Goal: Task Accomplishment & Management: Manage account settings

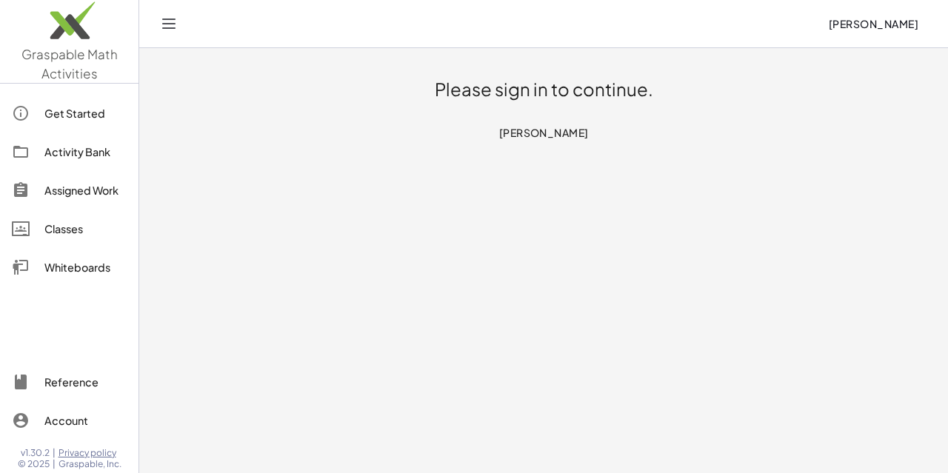
click at [584, 100] on h1 "Please sign in to continue." at bounding box center [544, 90] width 218 height 24
click at [874, 28] on span "[PERSON_NAME]" at bounding box center [873, 23] width 90 height 13
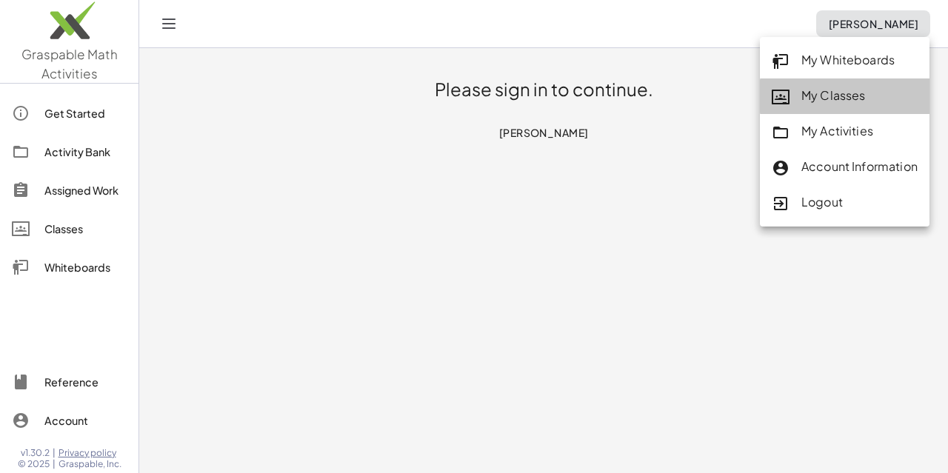
click at [824, 104] on div "My Classes" at bounding box center [845, 96] width 146 height 19
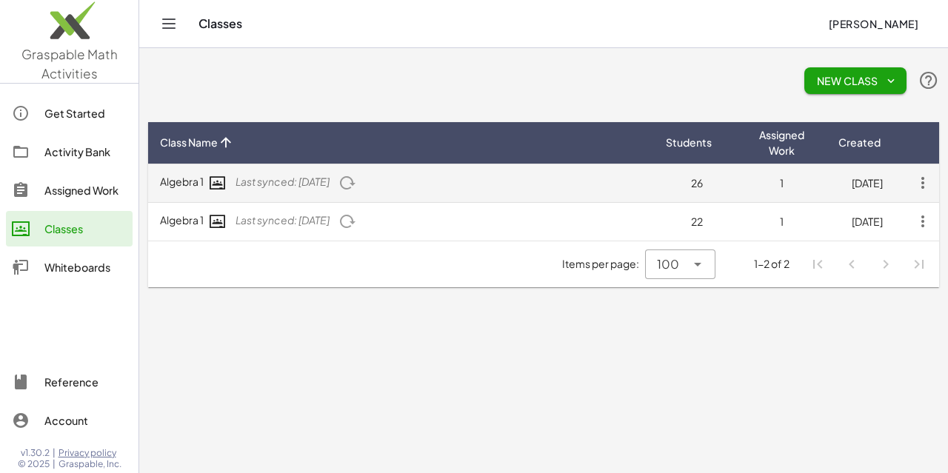
click at [336, 189] on td "Algebra 1 Last synced: [DATE]" at bounding box center [401, 183] width 506 height 39
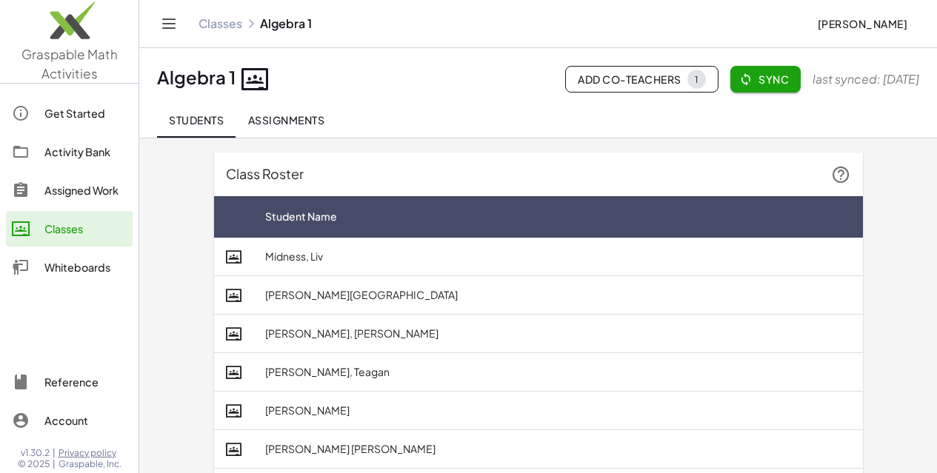
click at [87, 193] on div "Assigned Work" at bounding box center [85, 190] width 82 height 18
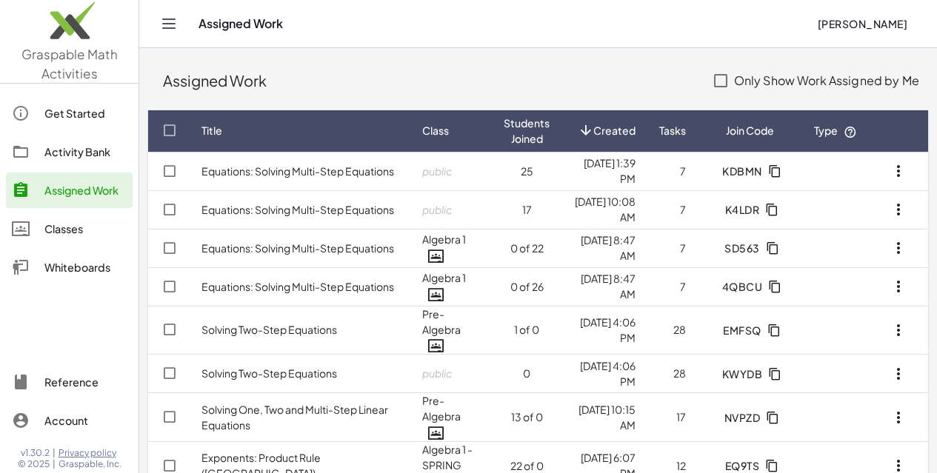
click at [56, 236] on div "Classes" at bounding box center [85, 229] width 82 height 18
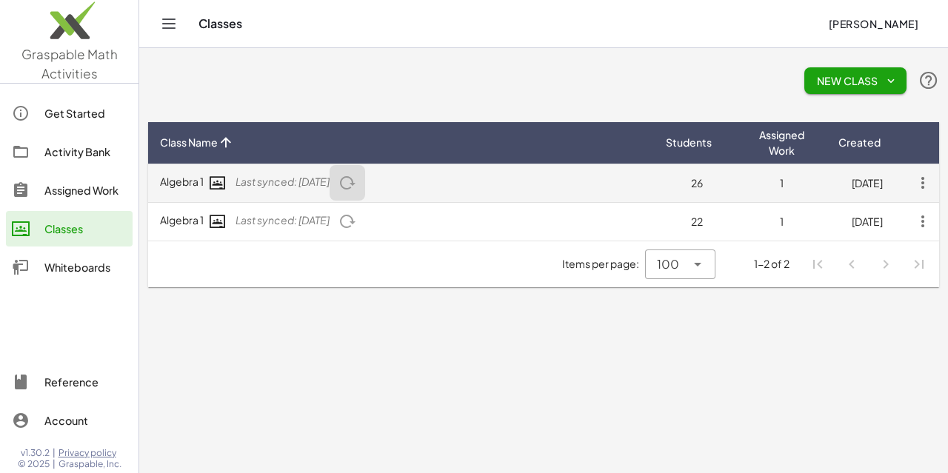
click at [356, 184] on icon "button" at bounding box center [347, 183] width 18 height 18
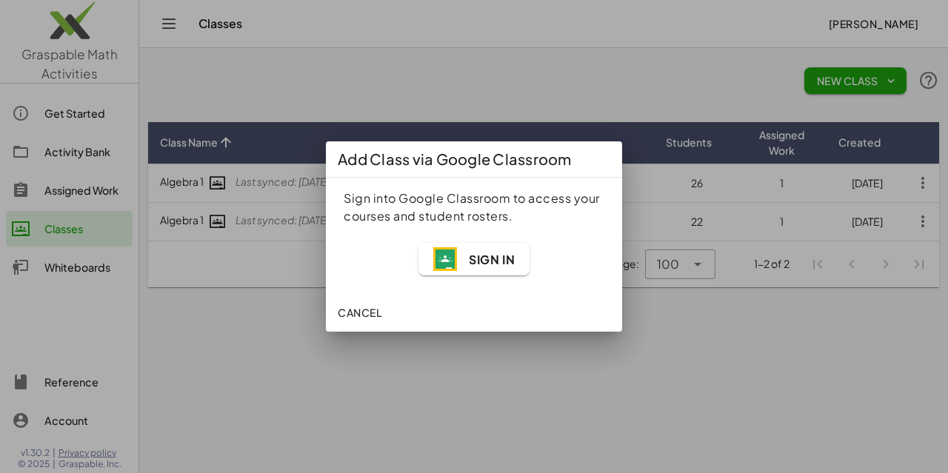
click at [481, 267] on span "Sign In" at bounding box center [492, 260] width 46 height 16
click at [484, 258] on span "Sign In" at bounding box center [492, 260] width 46 height 16
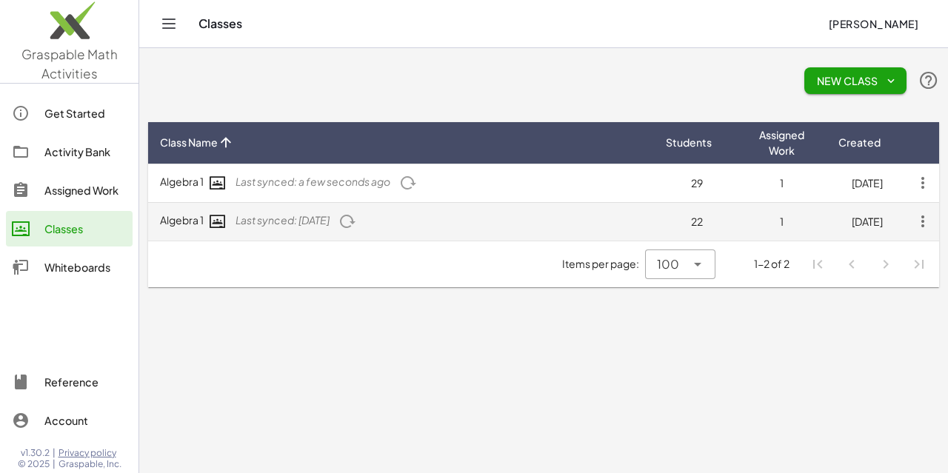
click at [356, 226] on icon "button" at bounding box center [347, 222] width 18 height 18
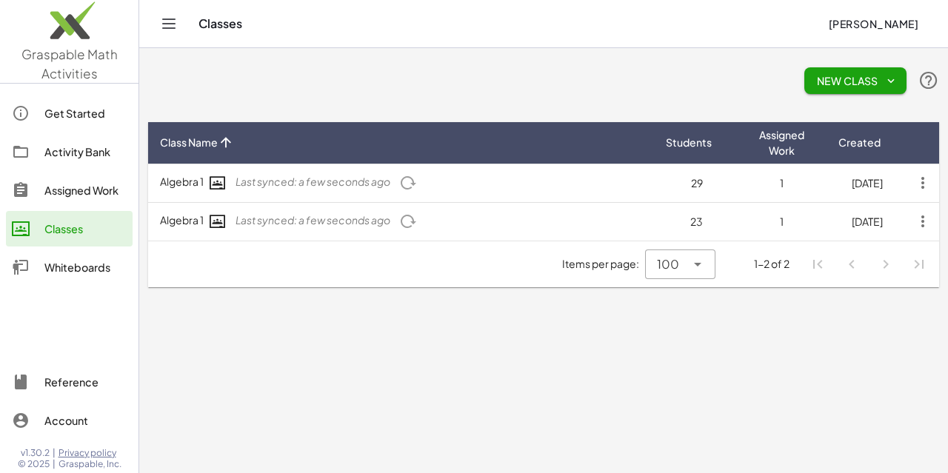
click at [76, 187] on div "Assigned Work" at bounding box center [85, 190] width 82 height 18
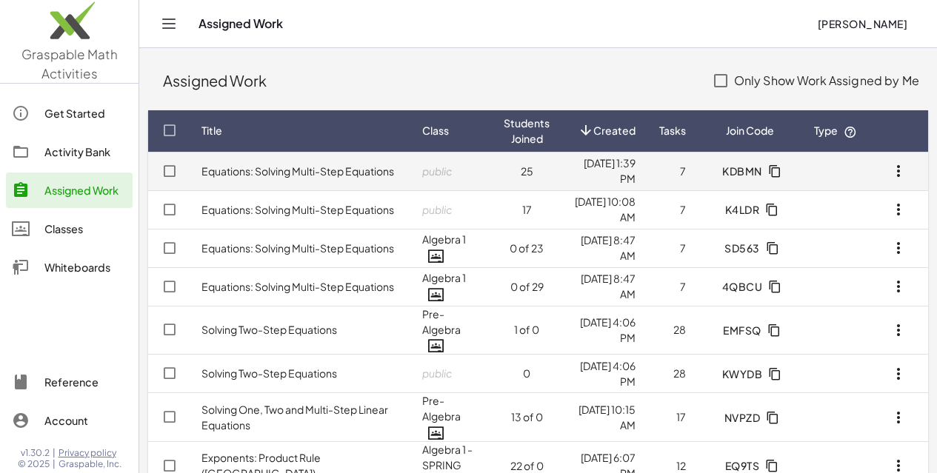
click at [492, 175] on td "25" at bounding box center [527, 171] width 70 height 39
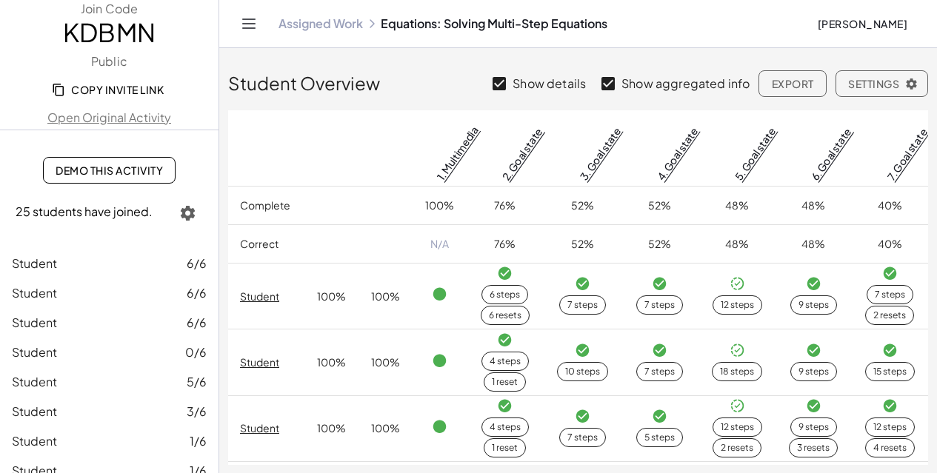
click at [881, 82] on span "Settings" at bounding box center [881, 83] width 67 height 13
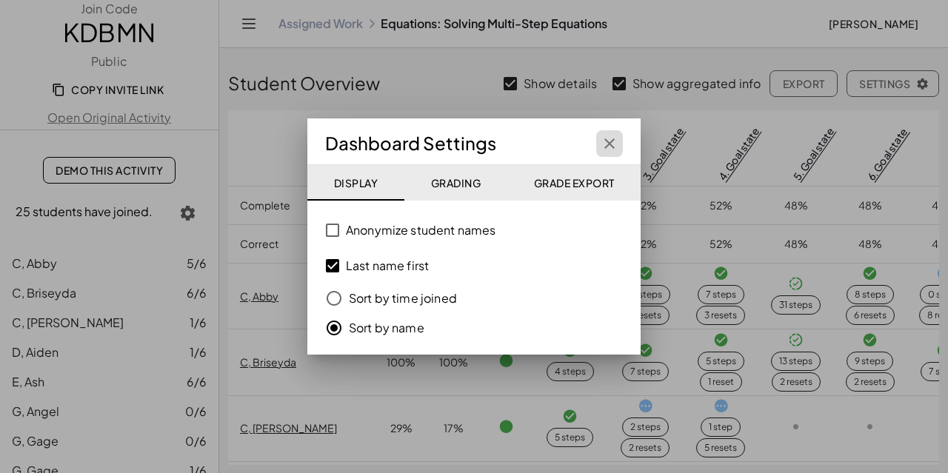
click at [606, 144] on icon "button" at bounding box center [610, 144] width 18 height 18
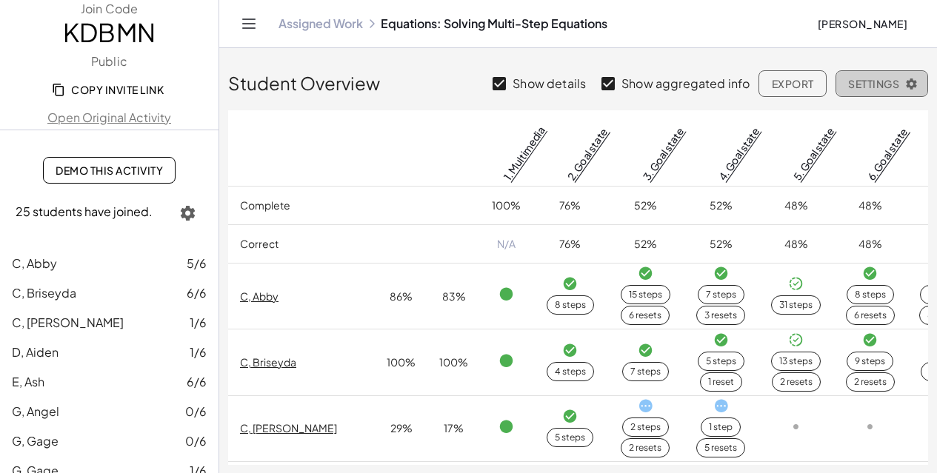
click at [900, 87] on span "Settings" at bounding box center [881, 83] width 67 height 13
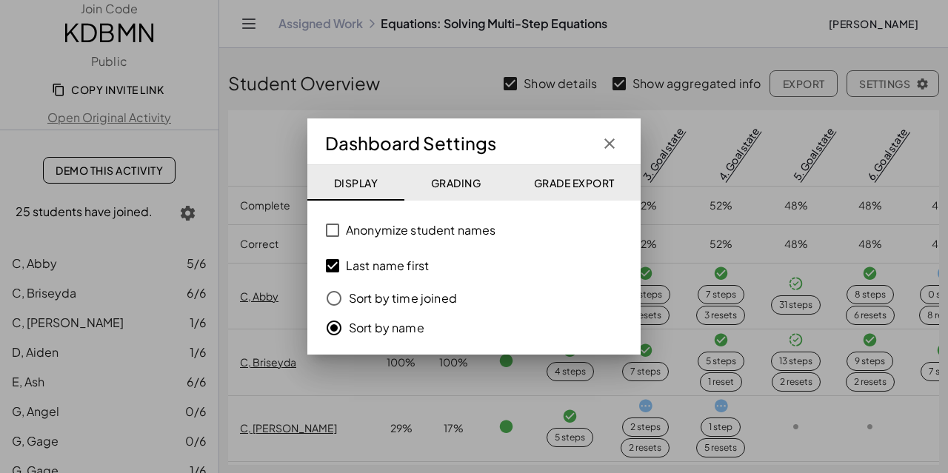
click at [569, 180] on span "Grade Export" at bounding box center [573, 182] width 81 height 13
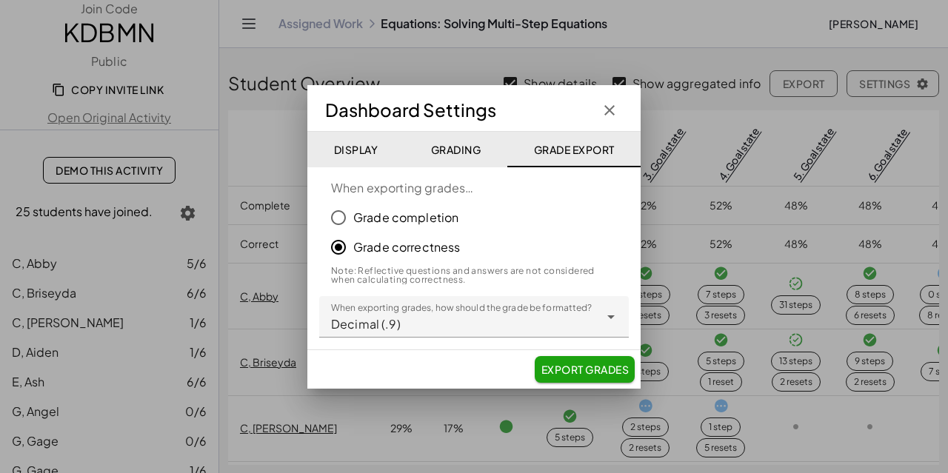
click at [419, 224] on label "Grade completion" at bounding box center [405, 218] width 105 height 30
click at [563, 364] on span "Export Grades" at bounding box center [585, 369] width 88 height 13
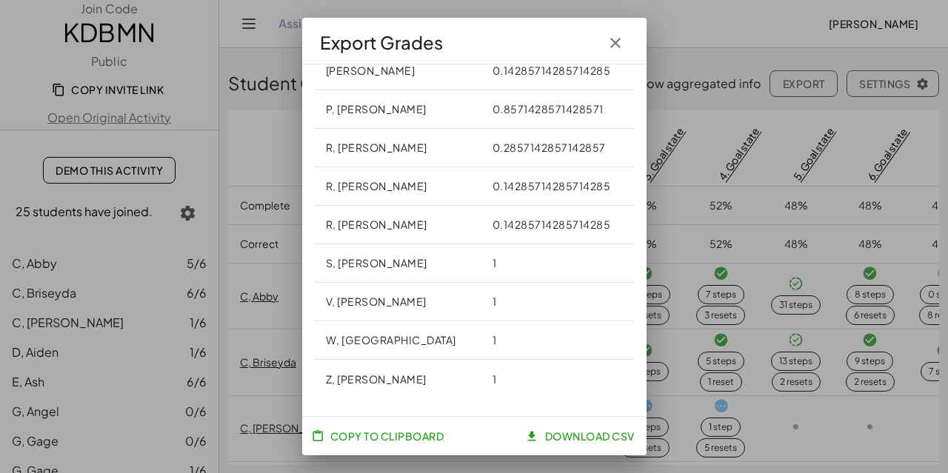
scroll to position [926, 0]
click at [424, 433] on span "Copy to Clipboard" at bounding box center [379, 435] width 130 height 13
click at [408, 436] on span "Copy to Clipboard" at bounding box center [379, 435] width 130 height 13
